Goal: Information Seeking & Learning: Check status

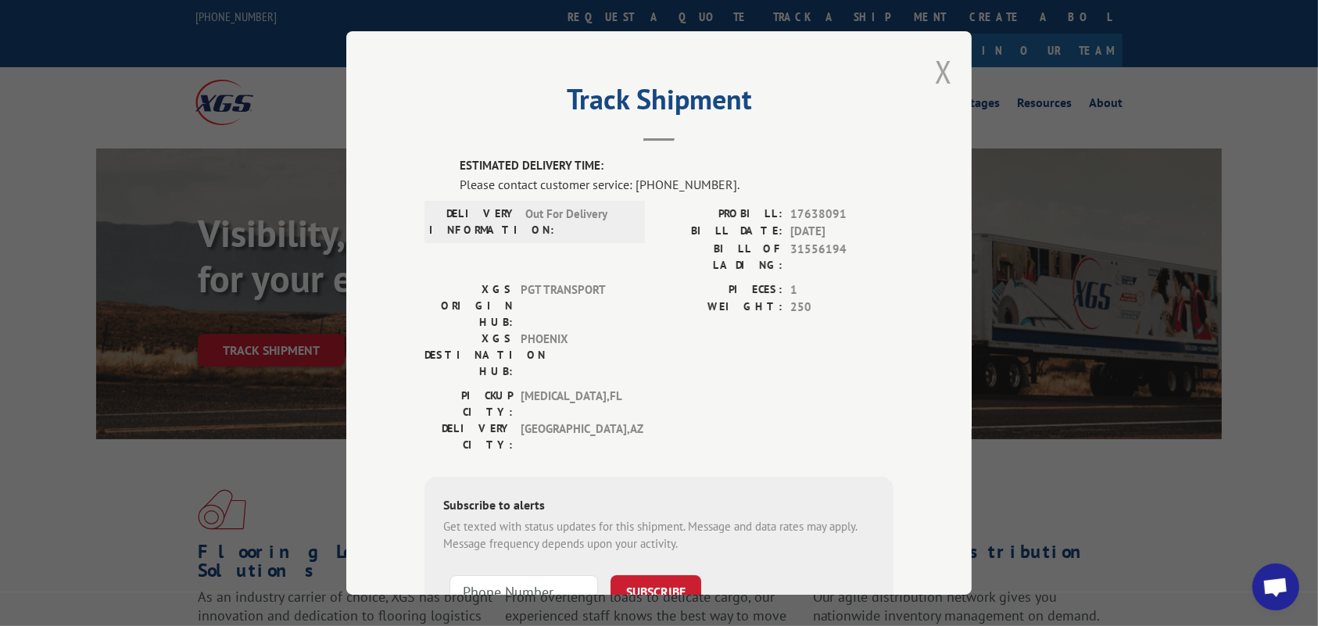
click at [935, 73] on button "Close modal" at bounding box center [943, 71] width 17 height 41
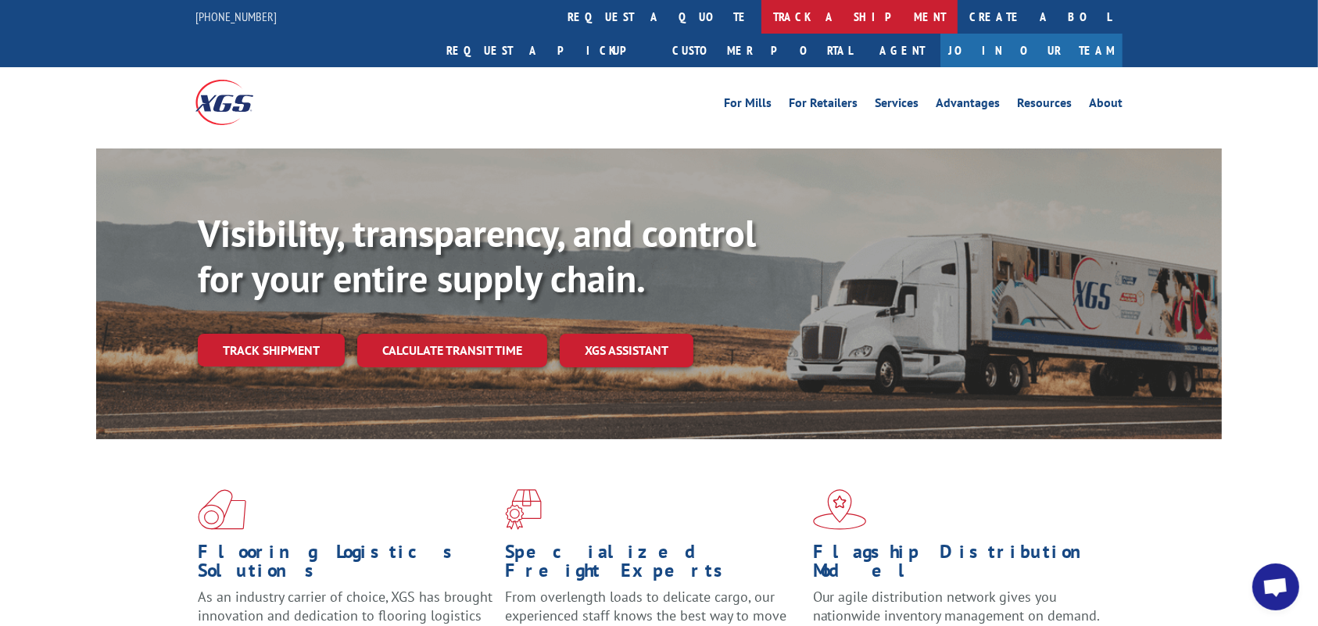
click at [761, 20] on link "track a shipment" at bounding box center [859, 17] width 196 height 34
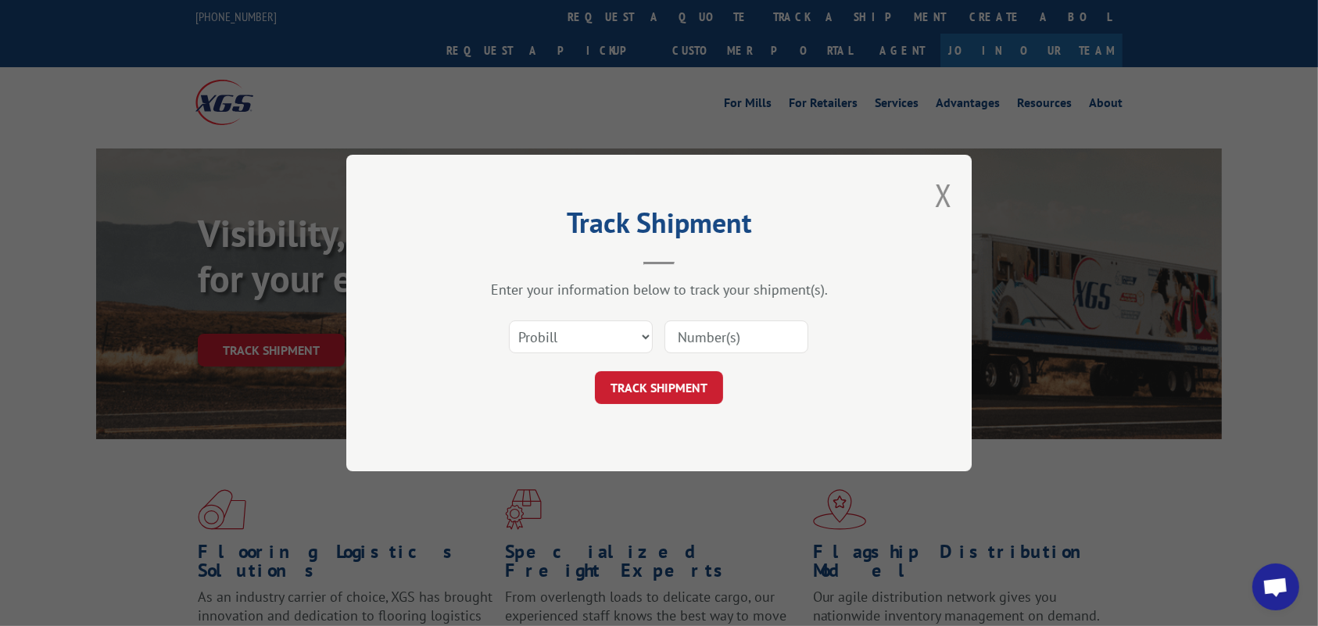
click at [713, 340] on input at bounding box center [736, 336] width 144 height 33
paste input "17638091"
type input "17638091"
click at [666, 379] on button "TRACK SHIPMENT" at bounding box center [659, 387] width 128 height 33
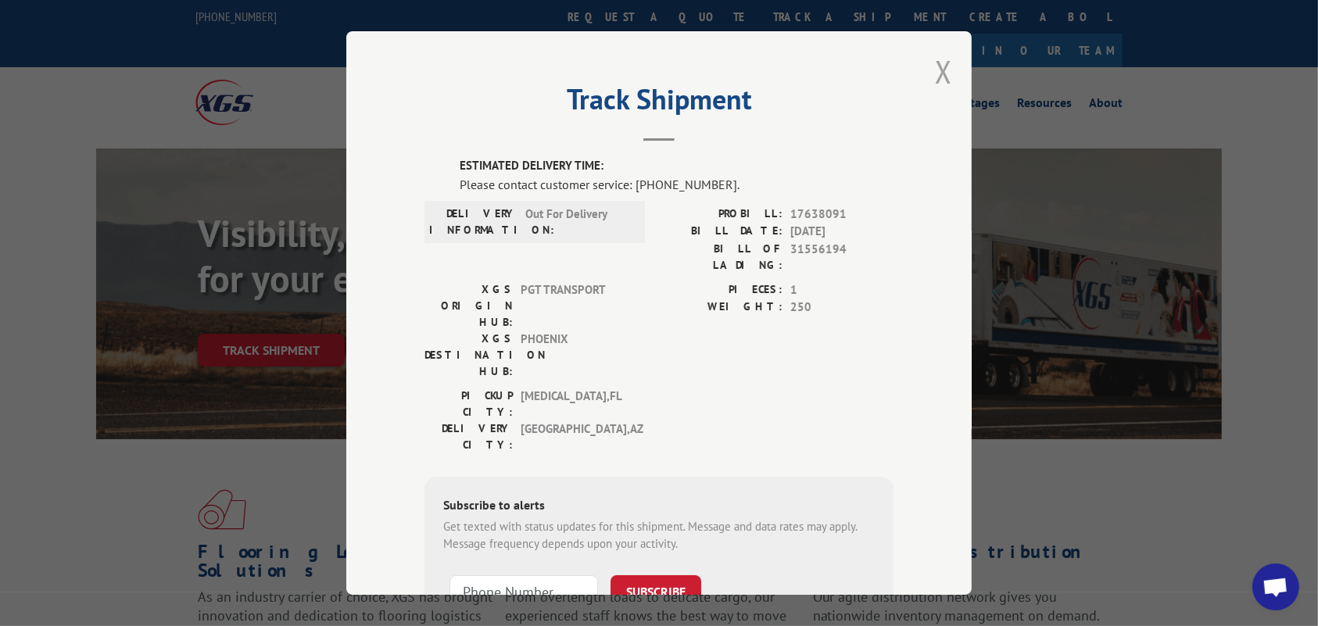
click at [936, 68] on button "Close modal" at bounding box center [943, 71] width 17 height 41
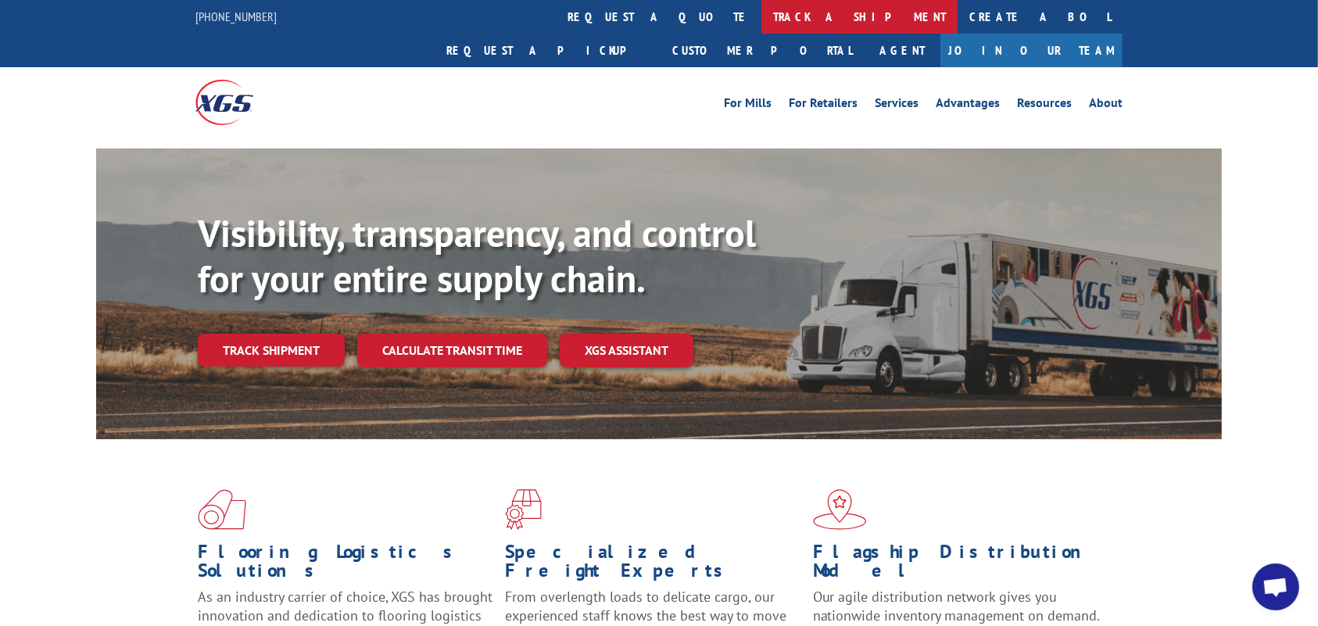
click at [761, 21] on link "track a shipment" at bounding box center [859, 17] width 196 height 34
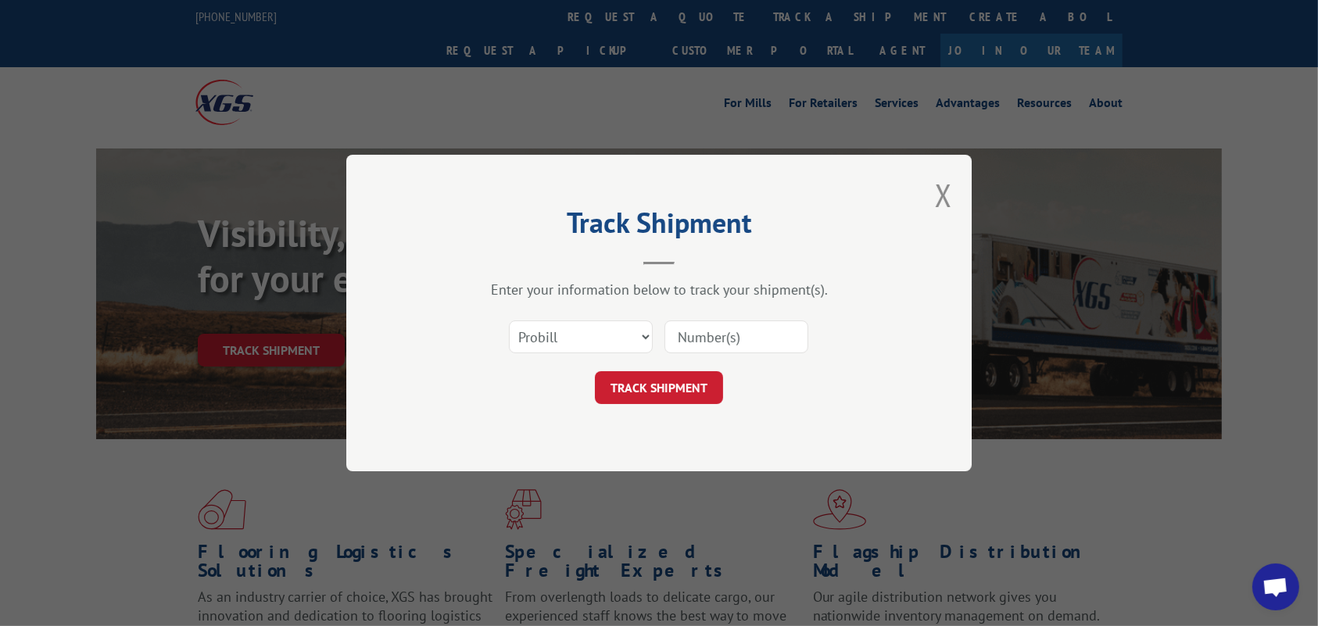
paste input "17638091"
type input "17638091"
click at [661, 395] on button "TRACK SHIPMENT" at bounding box center [659, 387] width 128 height 33
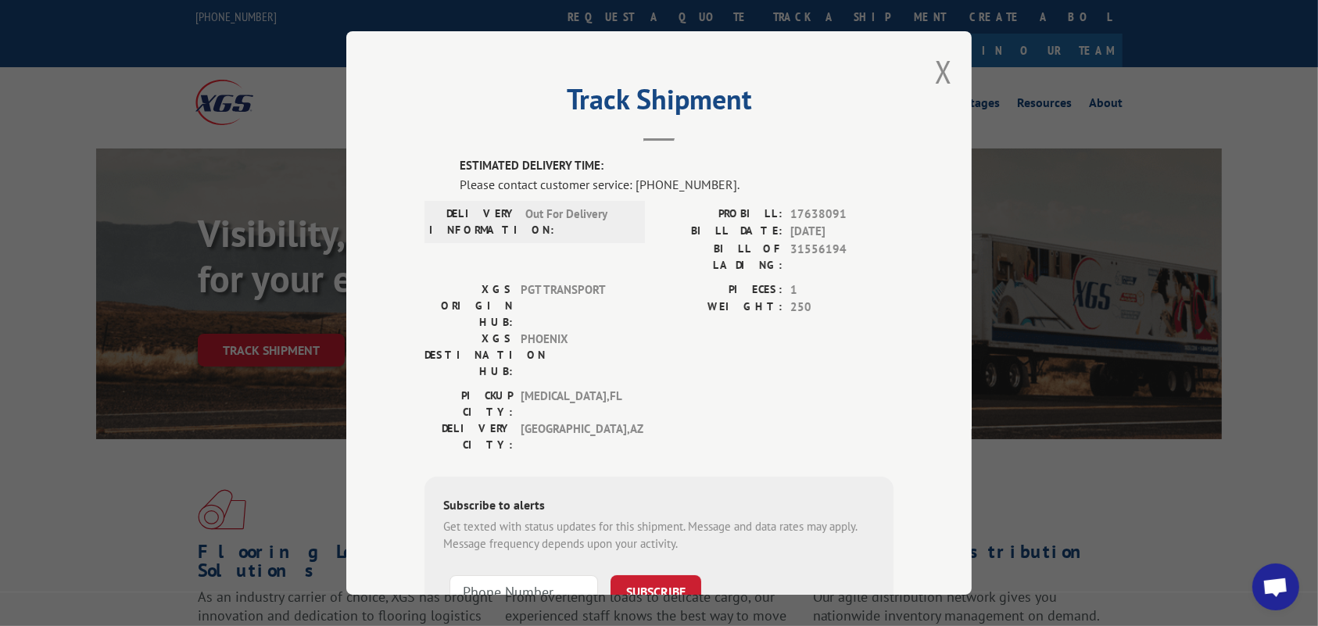
click at [427, 94] on h2 "Track Shipment" at bounding box center [658, 103] width 469 height 30
